Goal: Task Accomplishment & Management: Complete application form

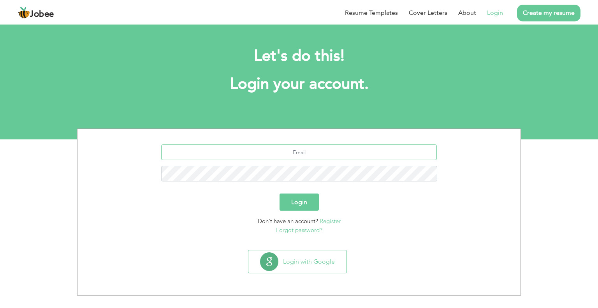
click at [310, 154] on input "text" at bounding box center [299, 153] width 276 height 16
type input "[EMAIL_ADDRESS][DOMAIN_NAME]"
click at [436, 196] on div "Login" at bounding box center [299, 202] width 432 height 17
click at [295, 203] on button "Login" at bounding box center [299, 202] width 39 height 17
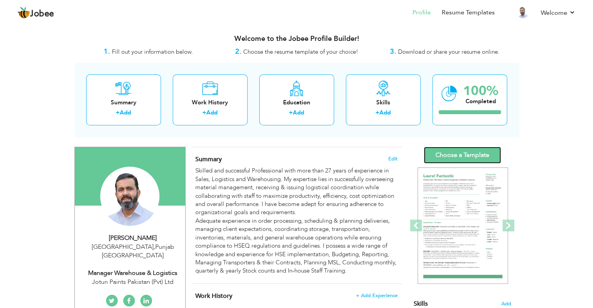
click at [441, 152] on link "Choose a Template" at bounding box center [461, 155] width 77 height 17
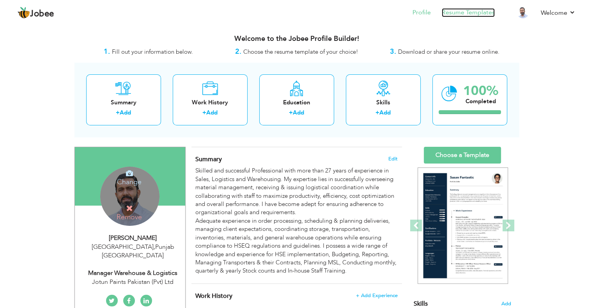
click at [467, 14] on link "Resume Templates" at bounding box center [467, 12] width 53 height 9
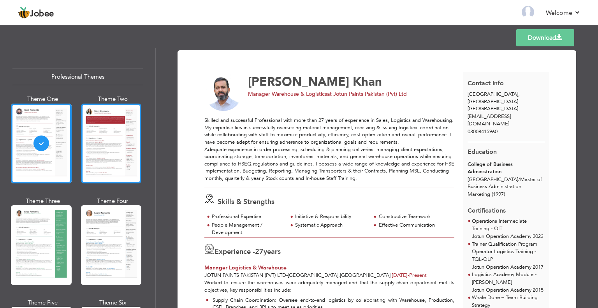
click at [102, 134] on div at bounding box center [111, 144] width 61 height 80
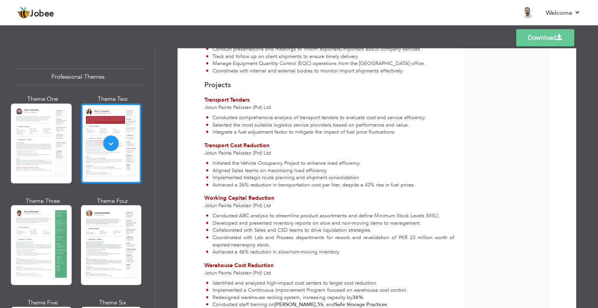
scroll to position [929, 0]
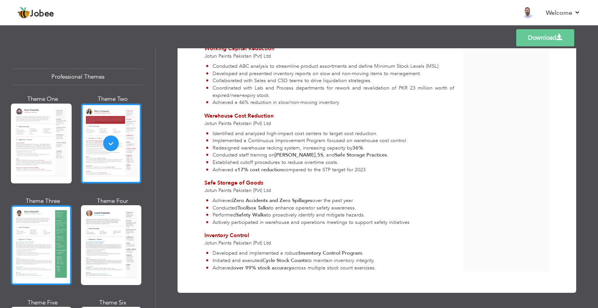
click at [48, 237] on div at bounding box center [41, 245] width 61 height 80
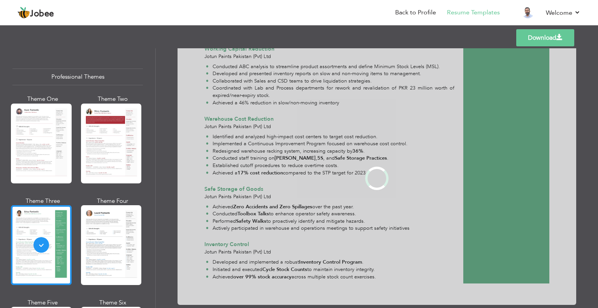
scroll to position [0, 0]
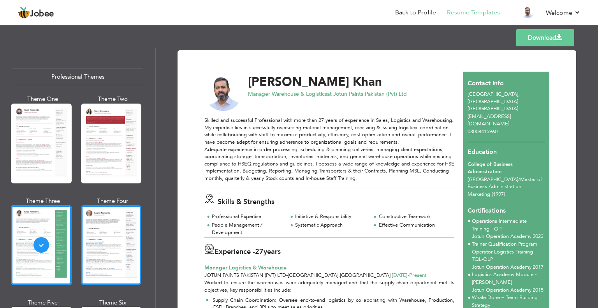
click at [100, 246] on div at bounding box center [111, 245] width 61 height 80
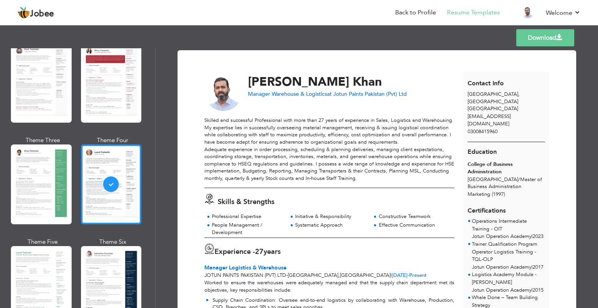
scroll to position [195, 0]
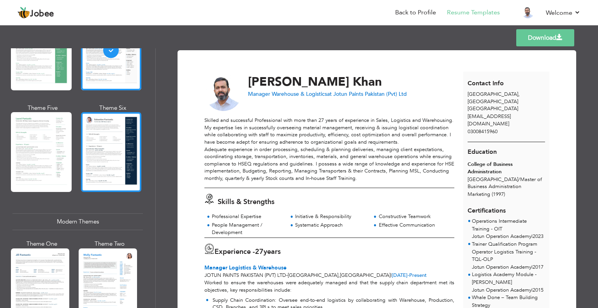
click at [112, 164] on div at bounding box center [111, 152] width 61 height 80
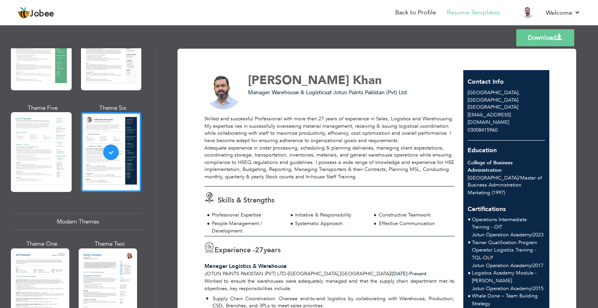
scroll to position [0, 0]
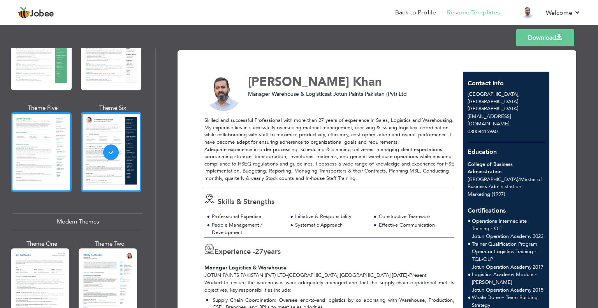
click at [48, 169] on div at bounding box center [41, 152] width 61 height 80
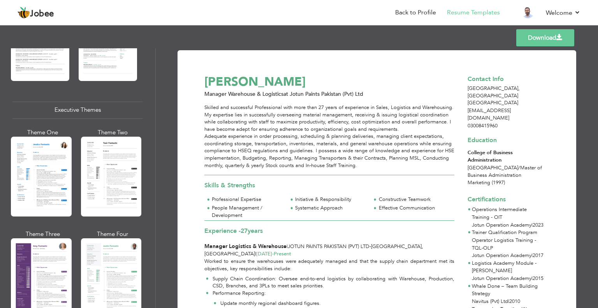
scroll to position [545, 0]
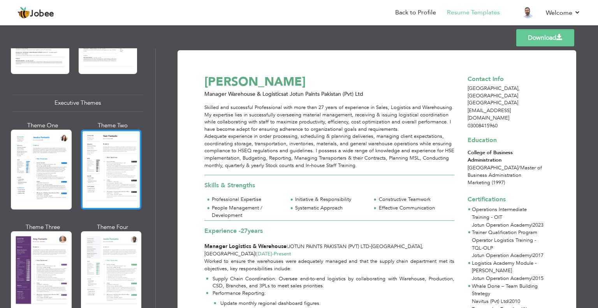
click at [103, 174] on div at bounding box center [111, 170] width 61 height 80
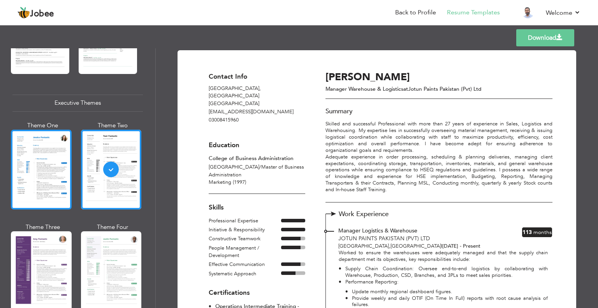
click at [31, 171] on div at bounding box center [41, 170] width 61 height 80
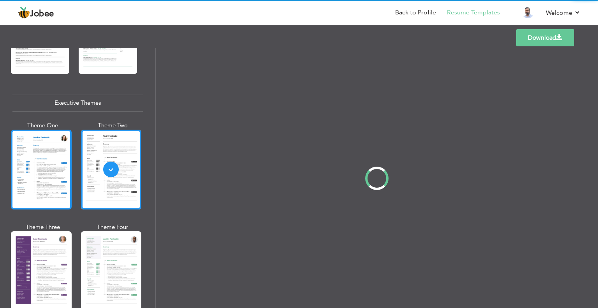
scroll to position [545, 0]
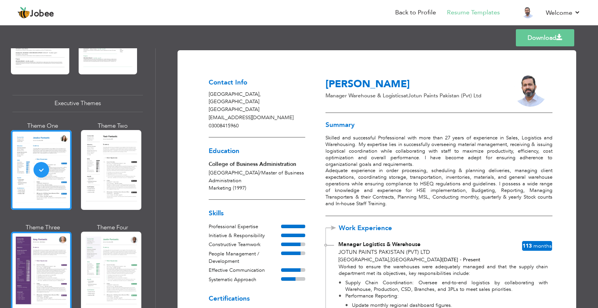
click at [46, 257] on div at bounding box center [41, 272] width 61 height 80
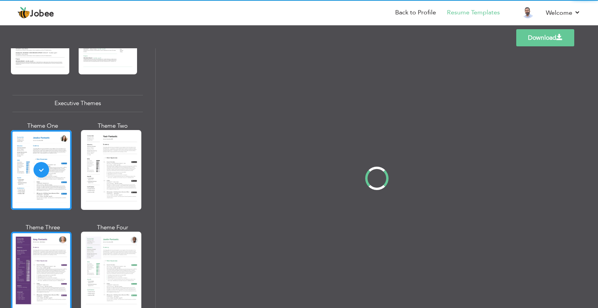
scroll to position [545, 0]
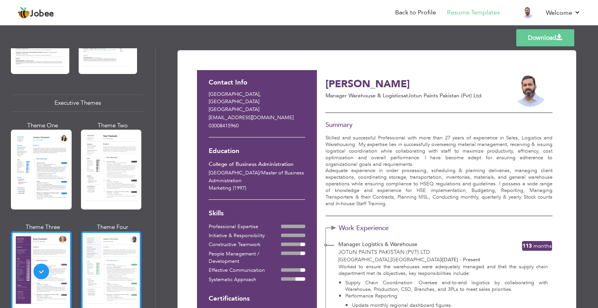
click at [106, 265] on div at bounding box center [111, 271] width 61 height 80
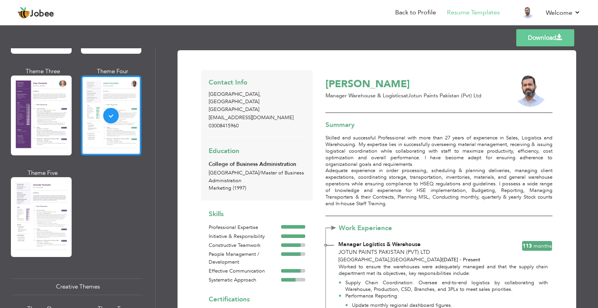
scroll to position [740, 0]
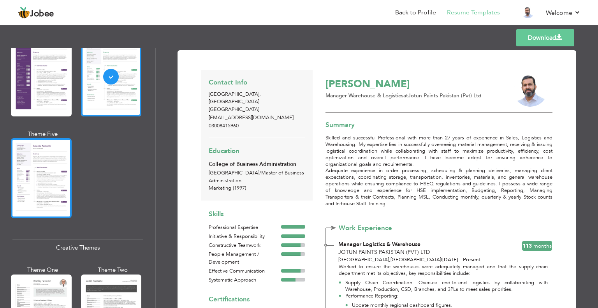
click at [34, 192] on div at bounding box center [41, 178] width 61 height 80
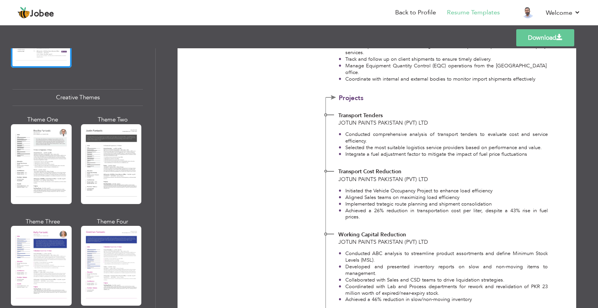
scroll to position [896, 0]
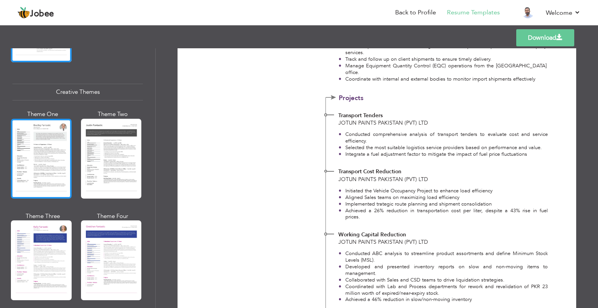
click at [39, 158] on div at bounding box center [41, 159] width 61 height 80
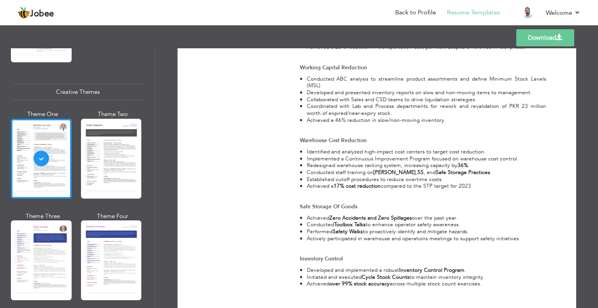
scroll to position [935, 0]
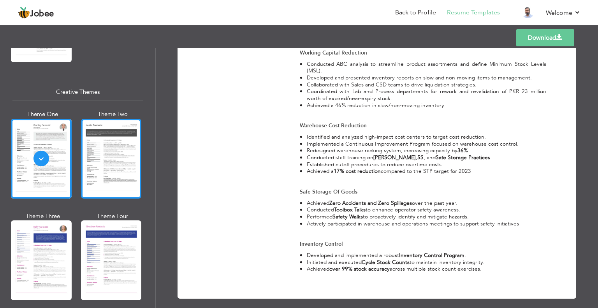
click at [103, 155] on div at bounding box center [111, 159] width 61 height 80
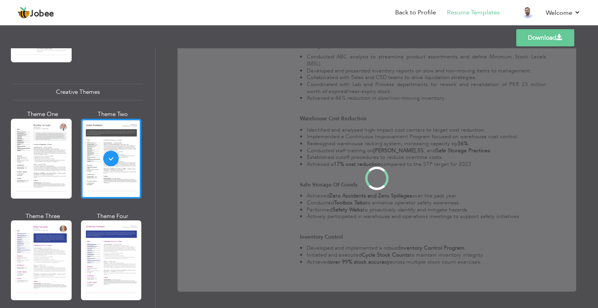
scroll to position [0, 0]
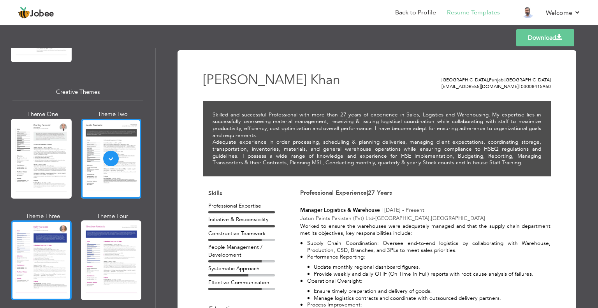
click at [38, 244] on div at bounding box center [41, 260] width 61 height 80
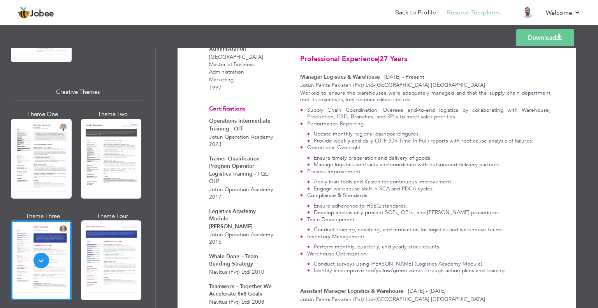
scroll to position [156, 0]
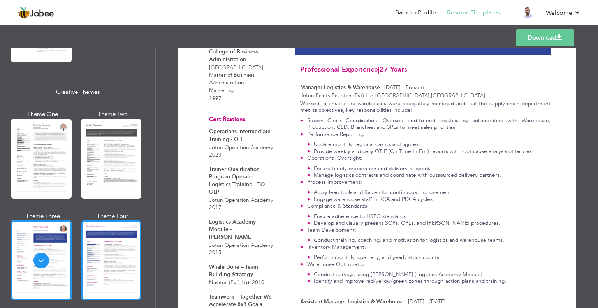
click at [104, 263] on div at bounding box center [111, 260] width 61 height 80
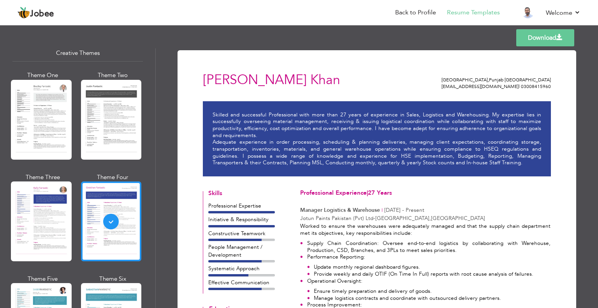
scroll to position [1091, 0]
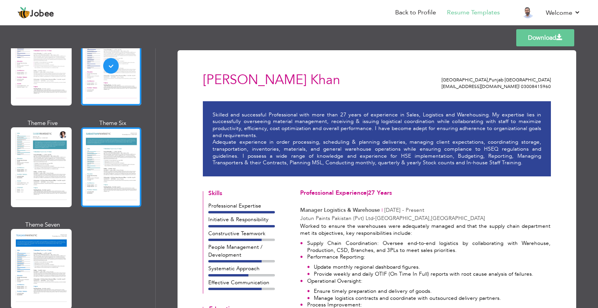
click at [101, 164] on div at bounding box center [111, 167] width 61 height 80
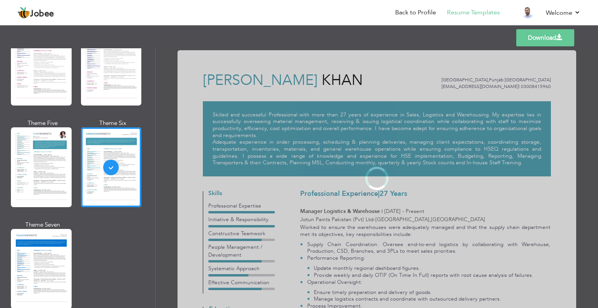
click at [23, 149] on div at bounding box center [41, 167] width 61 height 80
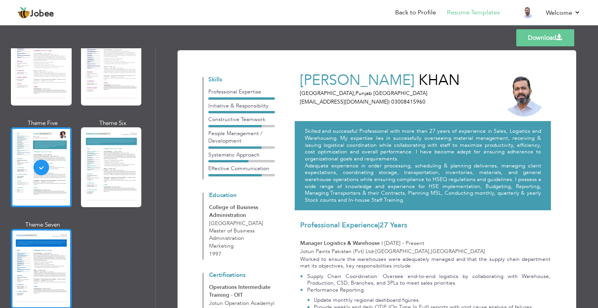
click at [49, 240] on div at bounding box center [41, 269] width 61 height 80
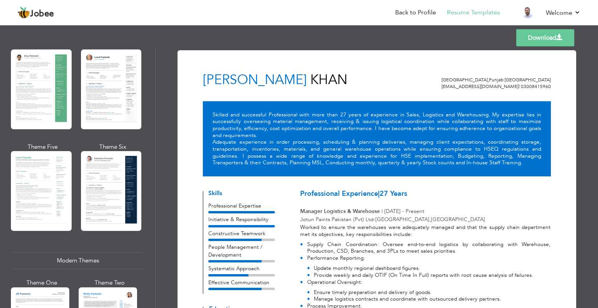
scroll to position [0, 0]
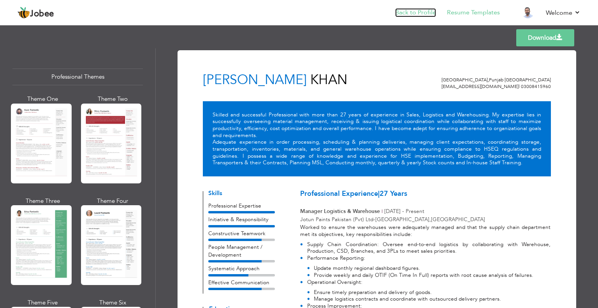
click at [413, 10] on link "Back to Profile" at bounding box center [415, 12] width 41 height 9
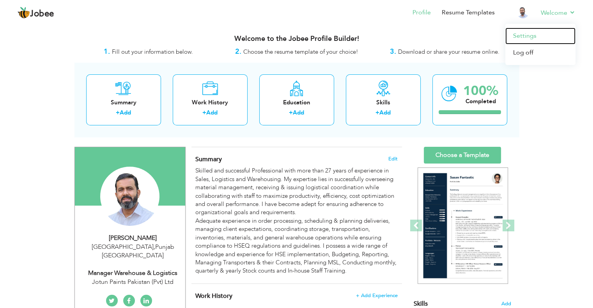
click at [533, 37] on link "Settings" at bounding box center [540, 36] width 70 height 17
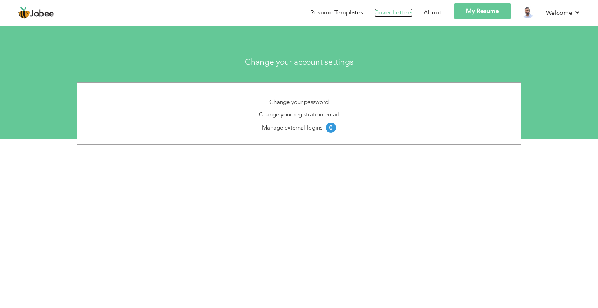
click at [402, 17] on link "Cover Letters" at bounding box center [393, 12] width 39 height 9
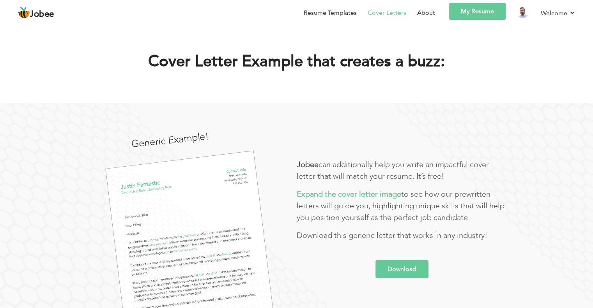
click at [385, 270] on link "Download" at bounding box center [401, 269] width 53 height 18
click at [467, 15] on link "My Resume" at bounding box center [477, 11] width 56 height 17
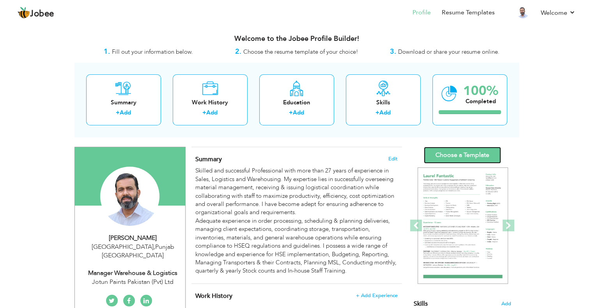
click at [444, 153] on link "Choose a Template" at bounding box center [461, 155] width 77 height 17
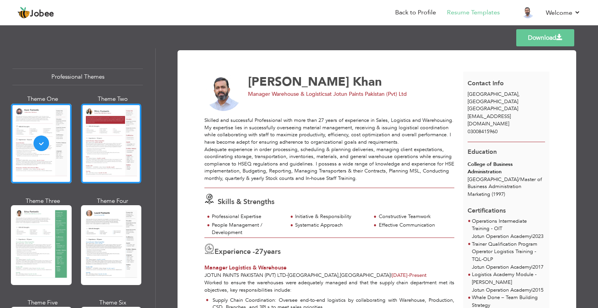
click at [109, 135] on div at bounding box center [111, 144] width 61 height 80
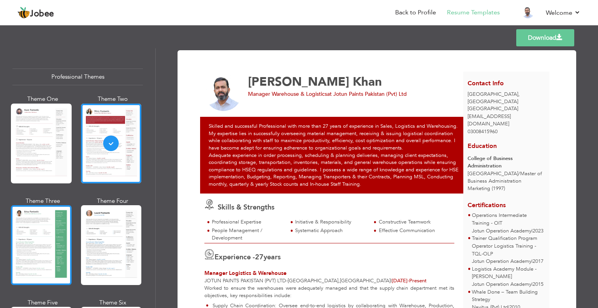
click at [48, 231] on div at bounding box center [41, 245] width 61 height 80
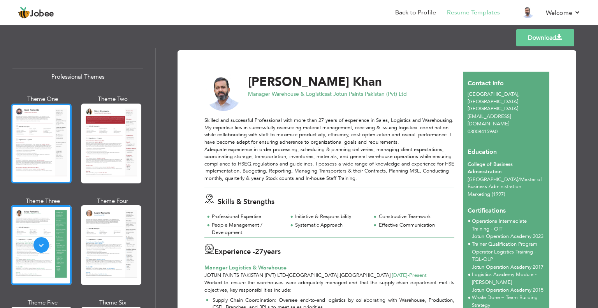
click at [36, 152] on div at bounding box center [41, 144] width 61 height 80
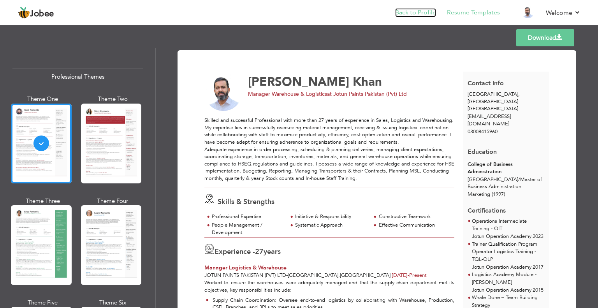
click at [412, 9] on link "Back to Profile" at bounding box center [415, 12] width 41 height 9
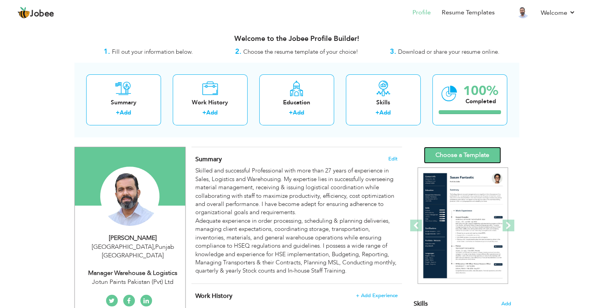
click at [449, 152] on link "Choose a Template" at bounding box center [461, 155] width 77 height 17
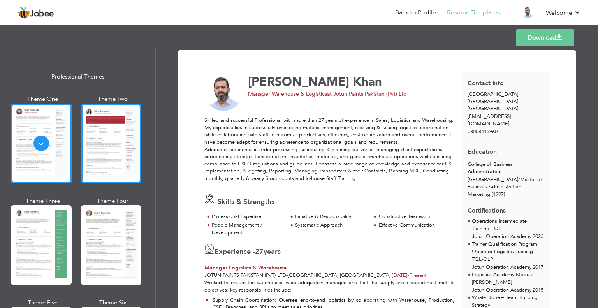
click at [111, 132] on div at bounding box center [111, 144] width 61 height 80
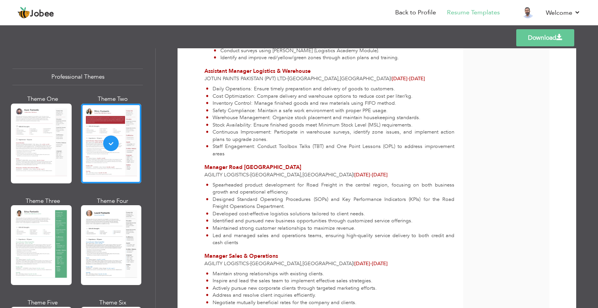
scroll to position [506, 0]
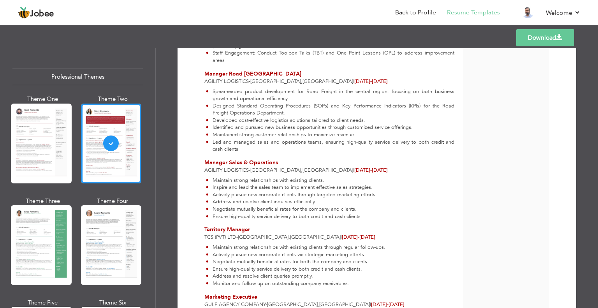
click at [29, 227] on div at bounding box center [41, 245] width 61 height 80
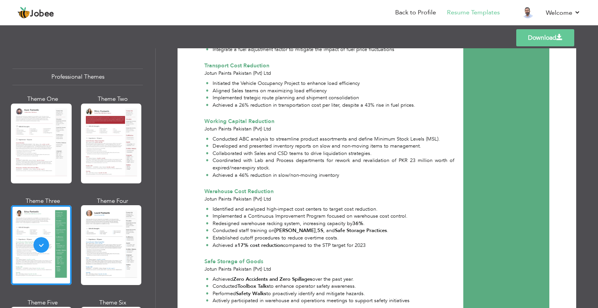
scroll to position [935, 0]
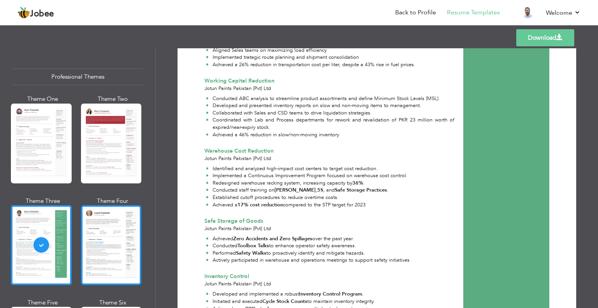
click at [101, 229] on div at bounding box center [111, 245] width 61 height 80
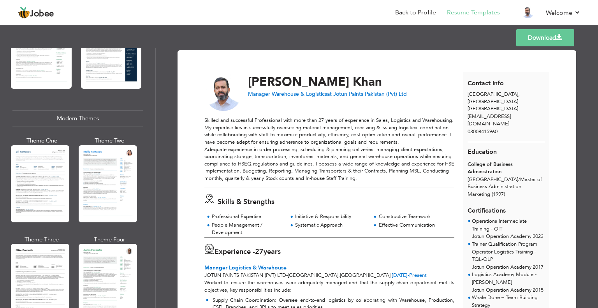
scroll to position [312, 0]
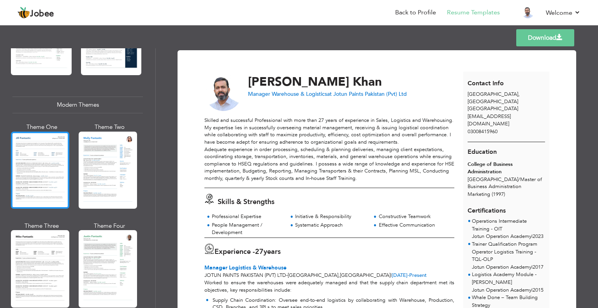
click at [32, 169] on div at bounding box center [40, 170] width 58 height 77
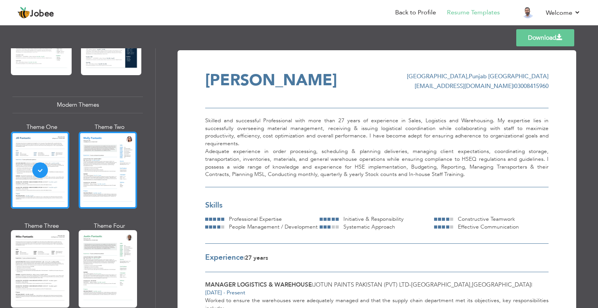
click at [118, 162] on div at bounding box center [108, 170] width 58 height 77
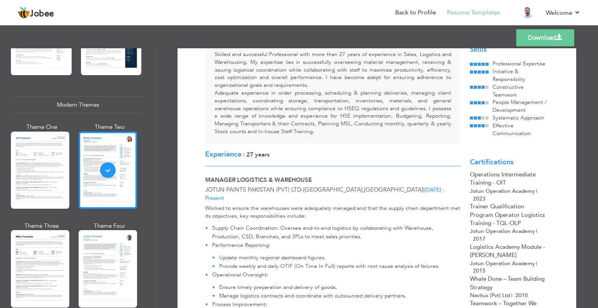
scroll to position [39, 0]
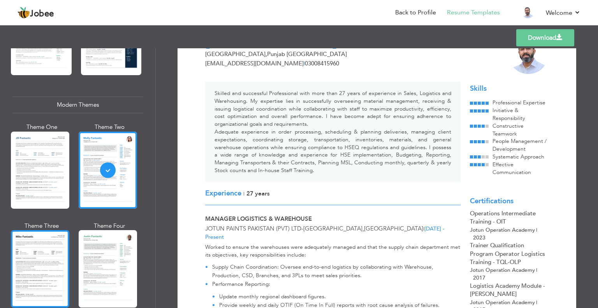
click at [28, 268] on div at bounding box center [40, 268] width 58 height 77
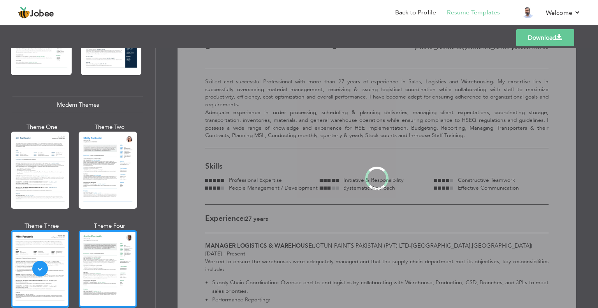
scroll to position [0, 0]
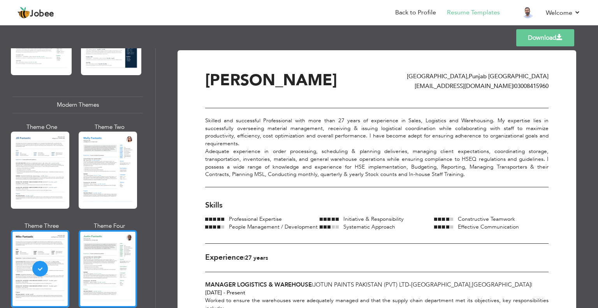
click at [127, 268] on div at bounding box center [108, 268] width 58 height 77
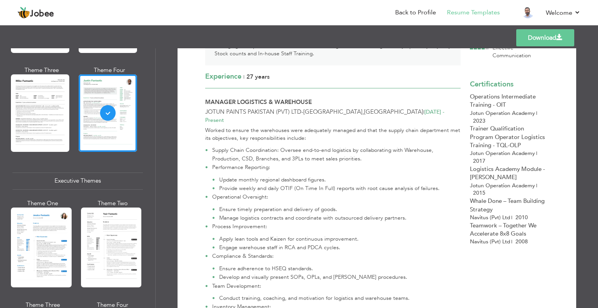
scroll to position [506, 0]
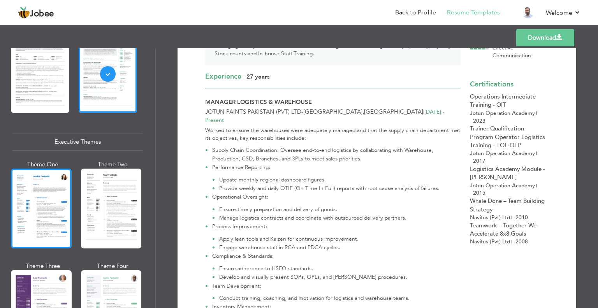
click at [45, 195] on div at bounding box center [41, 209] width 61 height 80
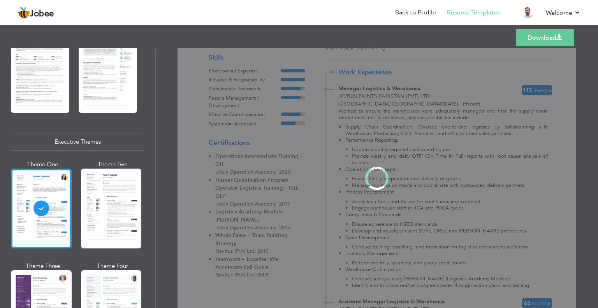
scroll to position [506, 0]
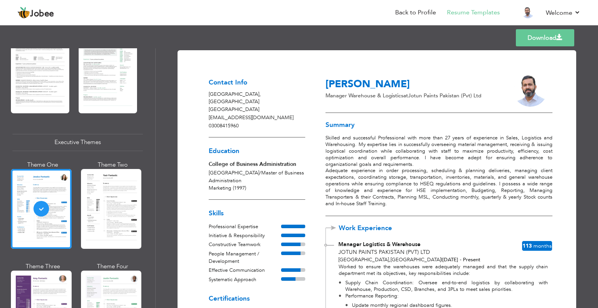
click at [531, 247] on div "113 Months" at bounding box center [537, 246] width 31 height 11
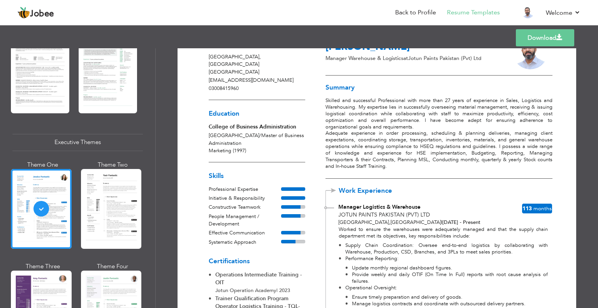
scroll to position [0, 0]
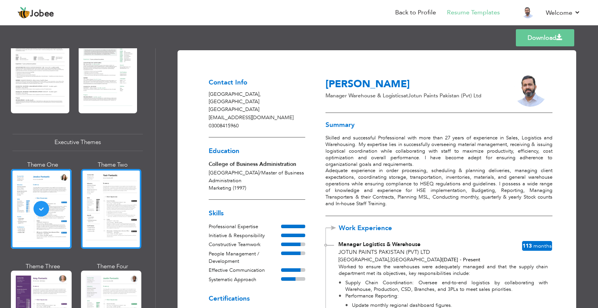
click at [114, 215] on div at bounding box center [111, 209] width 61 height 80
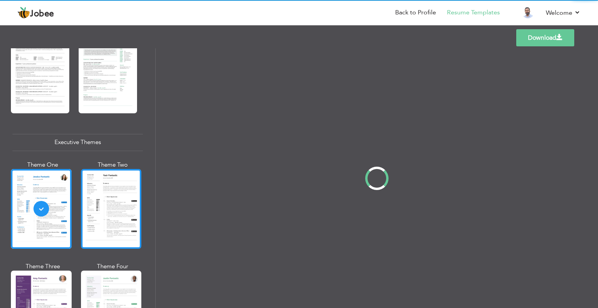
scroll to position [506, 0]
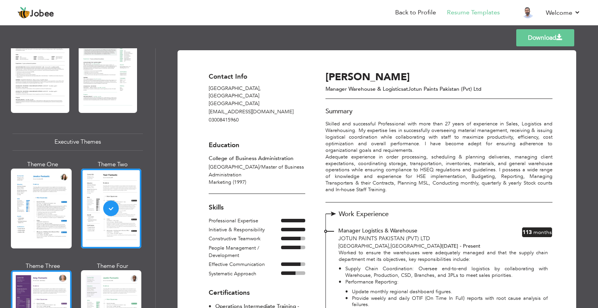
click at [60, 275] on div at bounding box center [41, 310] width 61 height 80
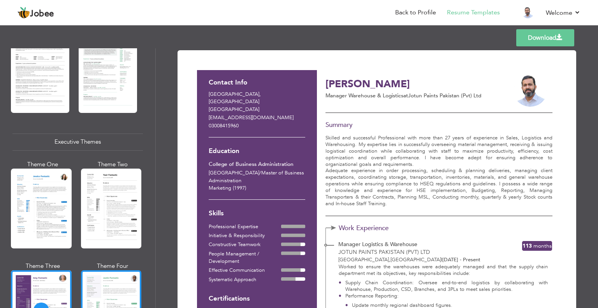
click at [107, 291] on div at bounding box center [111, 310] width 61 height 80
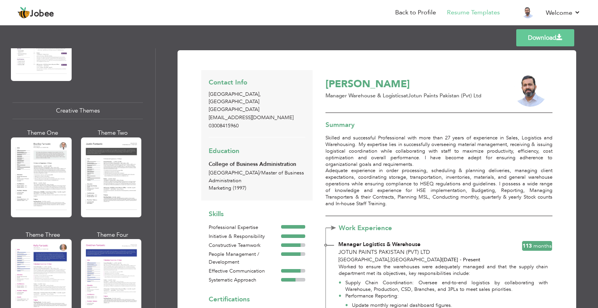
scroll to position [896, 0]
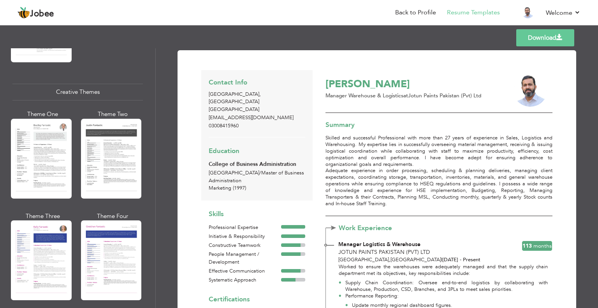
click at [42, 165] on div at bounding box center [41, 159] width 61 height 80
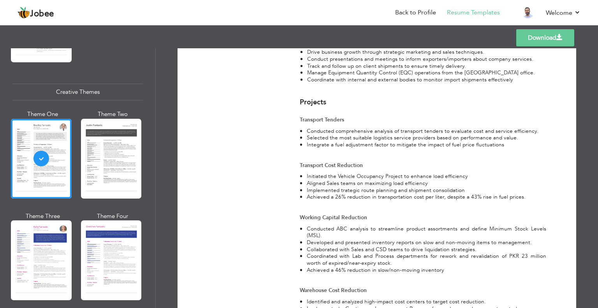
scroll to position [779, 0]
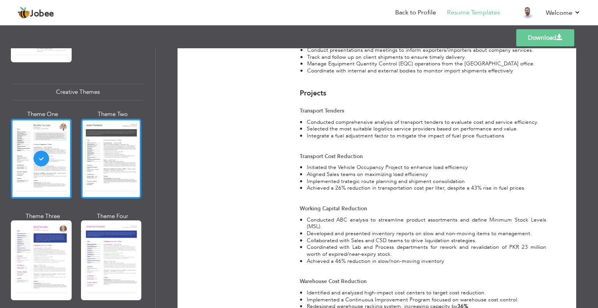
click at [102, 163] on div at bounding box center [111, 159] width 61 height 80
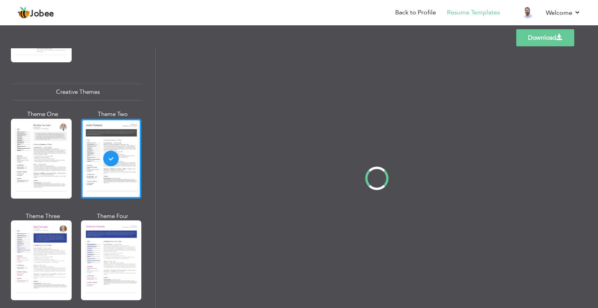
scroll to position [0, 0]
click at [39, 258] on div at bounding box center [41, 260] width 61 height 80
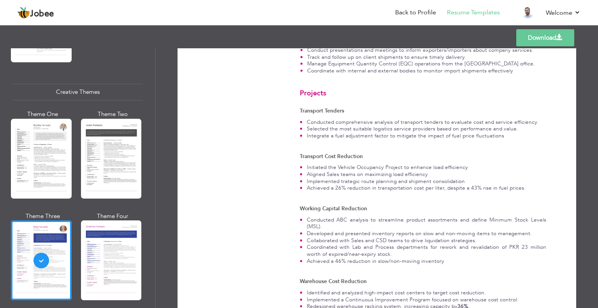
scroll to position [1091, 0]
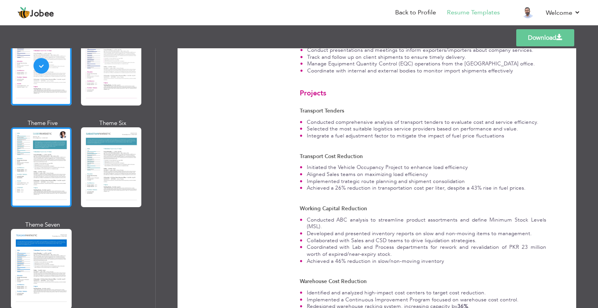
click at [45, 157] on div at bounding box center [41, 167] width 61 height 80
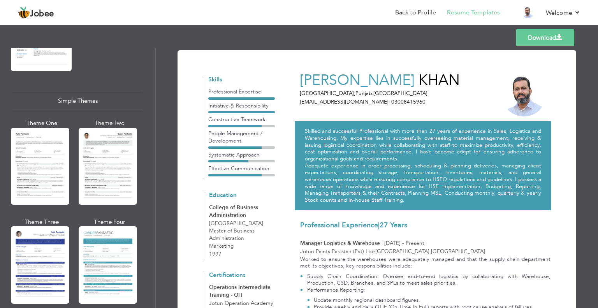
scroll to position [1330, 0]
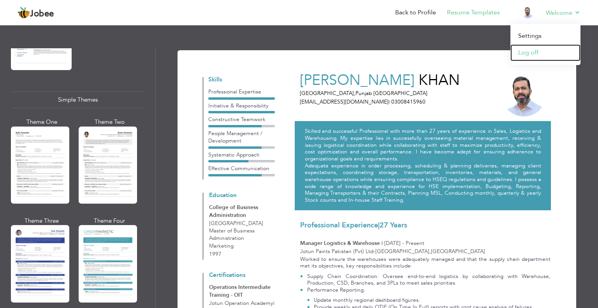
click at [536, 51] on link "Log off" at bounding box center [546, 52] width 70 height 17
